Goal: Task Accomplishment & Management: Manage account settings

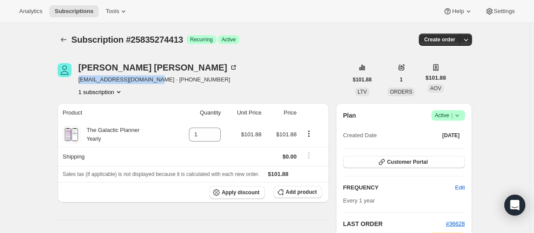
click at [62, 39] on icon "Subscriptions" at bounding box center [63, 39] width 9 height 9
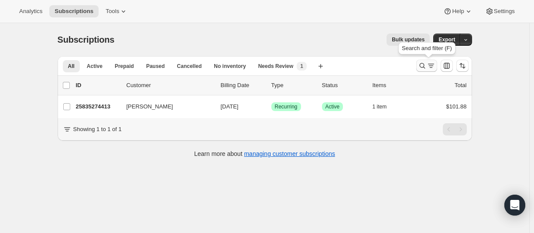
click at [422, 69] on icon "Search and filter results" at bounding box center [422, 65] width 9 height 9
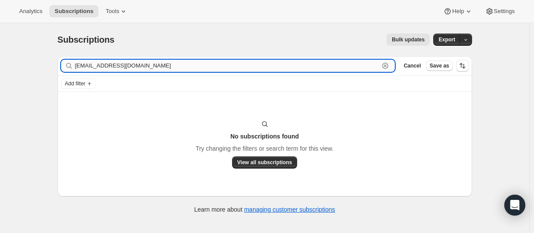
click at [139, 70] on input "[EMAIL_ADDRESS][DOMAIN_NAME]" at bounding box center [227, 66] width 304 height 12
paste input "26408517805"
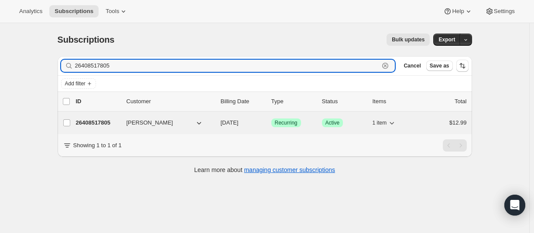
type input "26408517805"
click at [90, 122] on p "26408517805" at bounding box center [98, 123] width 44 height 9
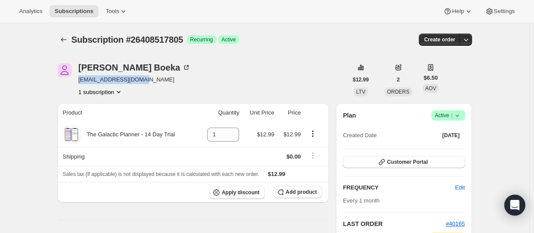
drag, startPoint x: 80, startPoint y: 81, endPoint x: 153, endPoint y: 81, distance: 72.8
click at [153, 80] on div "[PERSON_NAME] [EMAIL_ADDRESS][DOMAIN_NAME] 1 subscription" at bounding box center [203, 79] width 290 height 33
copy span "[EMAIL_ADDRESS][DOMAIN_NAME]"
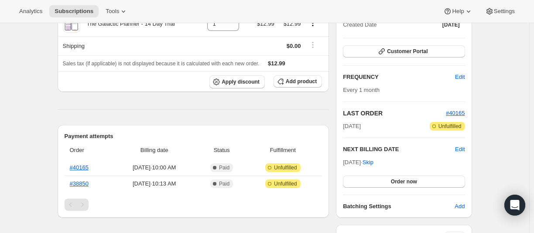
scroll to position [131, 0]
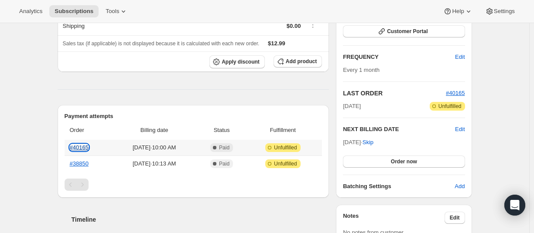
click at [82, 146] on link "#40165" at bounding box center [79, 147] width 19 height 7
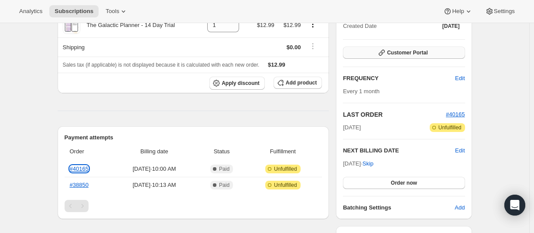
scroll to position [44, 0]
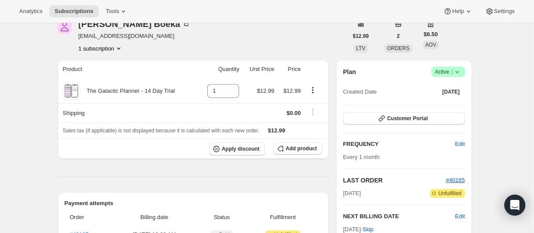
click at [461, 72] on icon at bounding box center [456, 72] width 9 height 9
click at [442, 102] on span "Cancel subscription" at bounding box center [446, 104] width 49 height 7
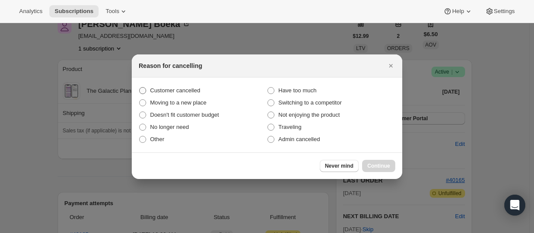
click at [156, 91] on span "Customer cancelled" at bounding box center [175, 90] width 50 height 7
click at [139, 88] on input "Customer cancelled" at bounding box center [139, 87] width 0 height 0
radio input "true"
click at [269, 140] on span ":r15e:" at bounding box center [270, 139] width 7 height 7
click at [268, 136] on input "Admin cancelled" at bounding box center [267, 136] width 0 height 0
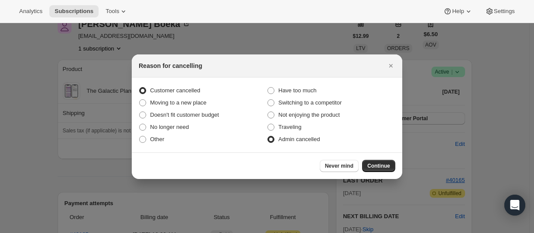
radio input "true"
click at [182, 94] on span "Customer cancelled" at bounding box center [175, 90] width 50 height 7
click at [139, 88] on input "Customer cancelled" at bounding box center [139, 87] width 0 height 0
radio input "true"
radio input "false"
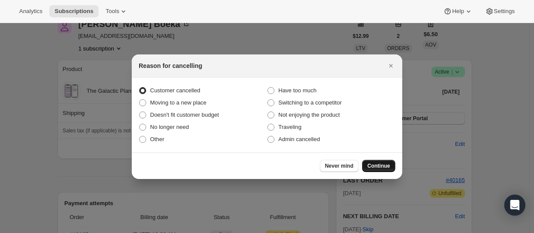
drag, startPoint x: 382, startPoint y: 165, endPoint x: 374, endPoint y: 157, distance: 11.4
click at [382, 164] on span "Continue" at bounding box center [378, 166] width 23 height 7
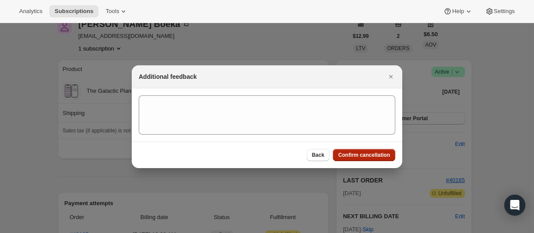
click at [370, 155] on span "Confirm cancellation" at bounding box center [364, 155] width 52 height 7
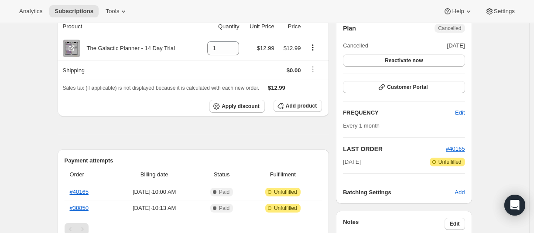
scroll to position [131, 0]
